Goal: Use online tool/utility

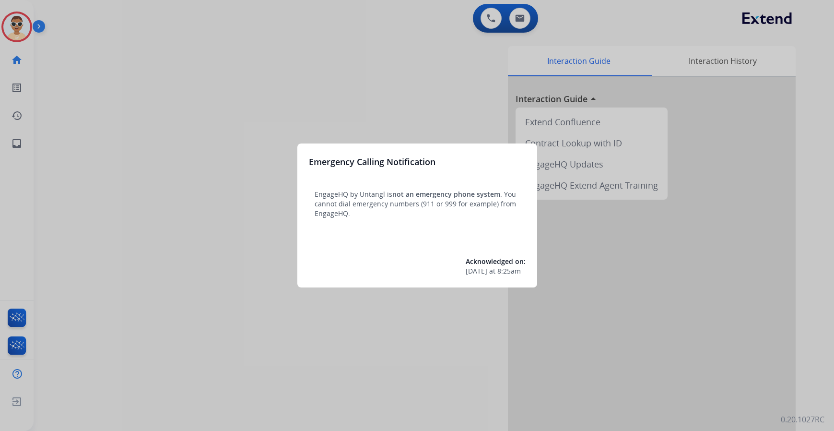
click at [416, 35] on div at bounding box center [417, 215] width 834 height 431
